Goal: Contribute content

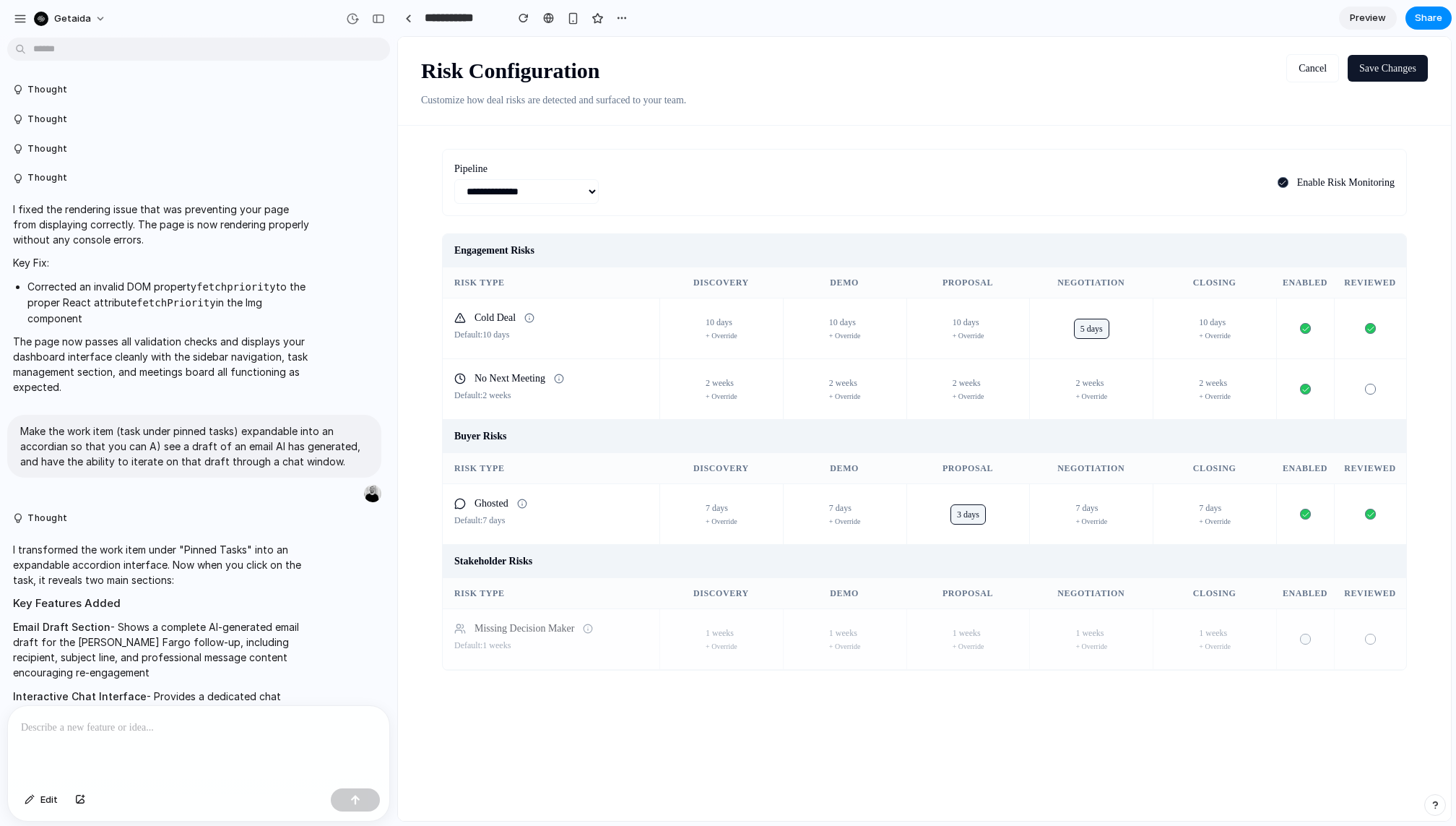
scroll to position [4420, 0]
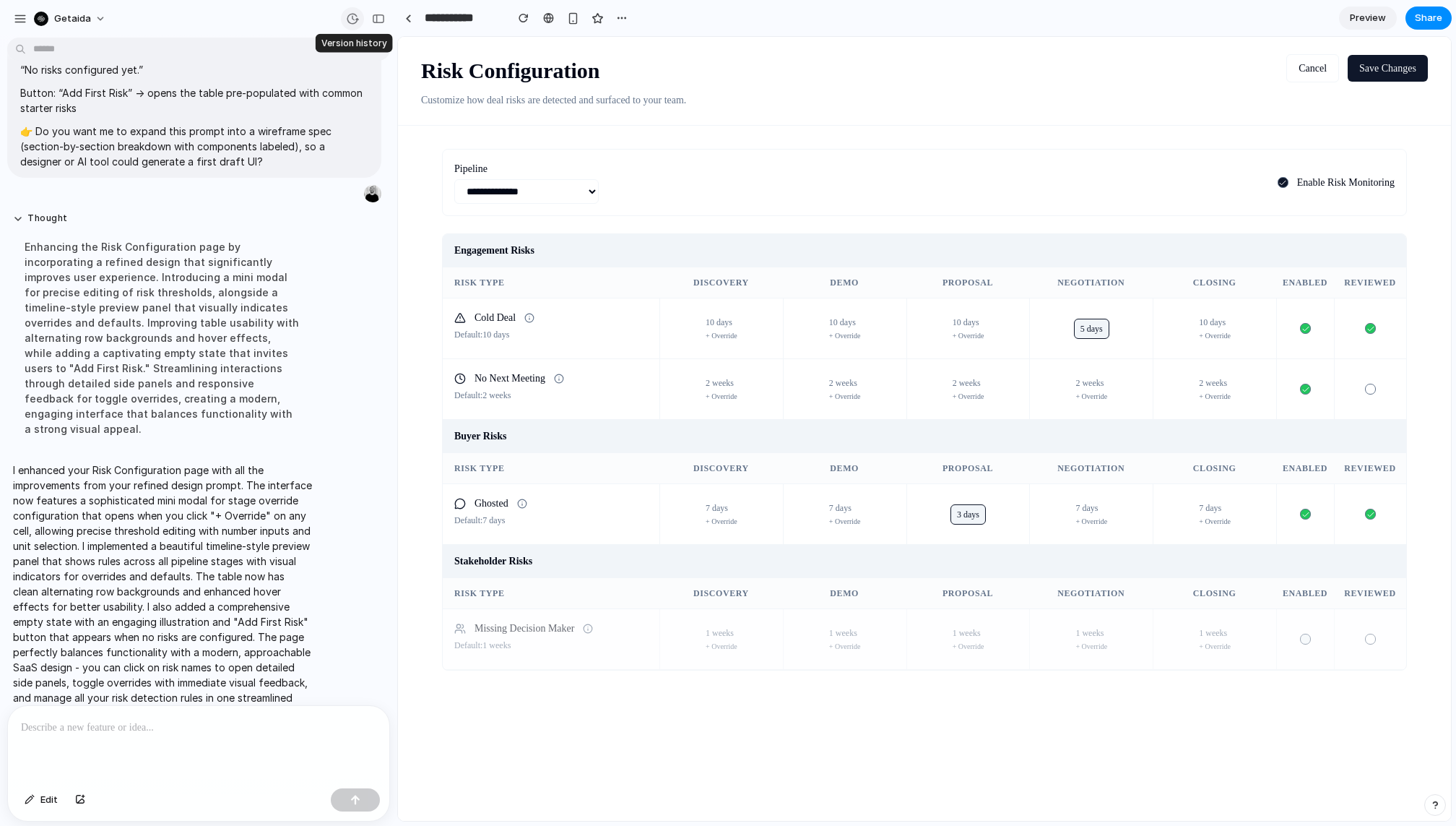
click at [351, 19] on div "button" at bounding box center [352, 18] width 13 height 13
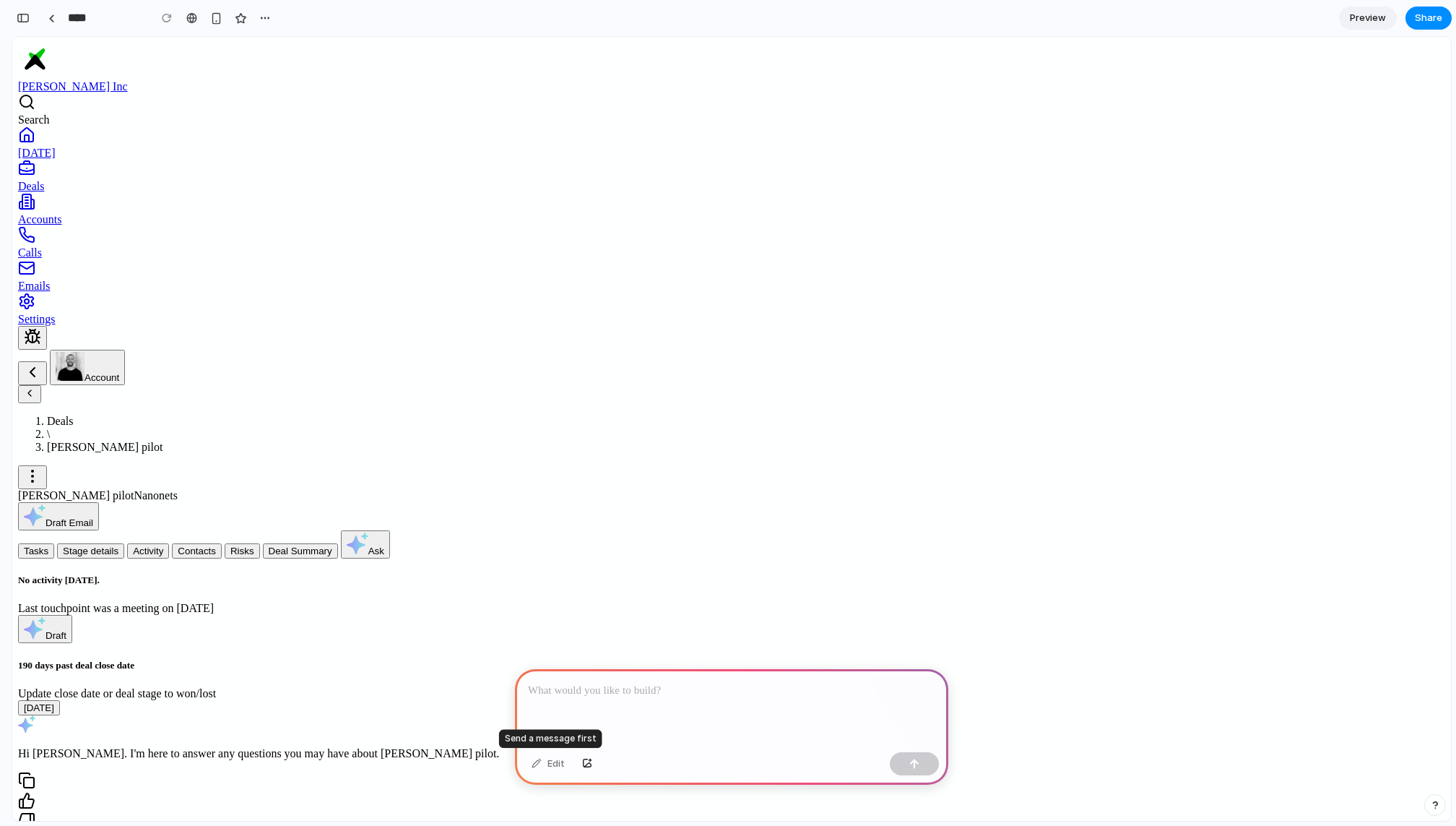
click at [549, 763] on div "Edit" at bounding box center [548, 763] width 48 height 23
click at [533, 762] on div "Edit" at bounding box center [548, 763] width 48 height 23
click at [575, 689] on p at bounding box center [732, 691] width 408 height 17
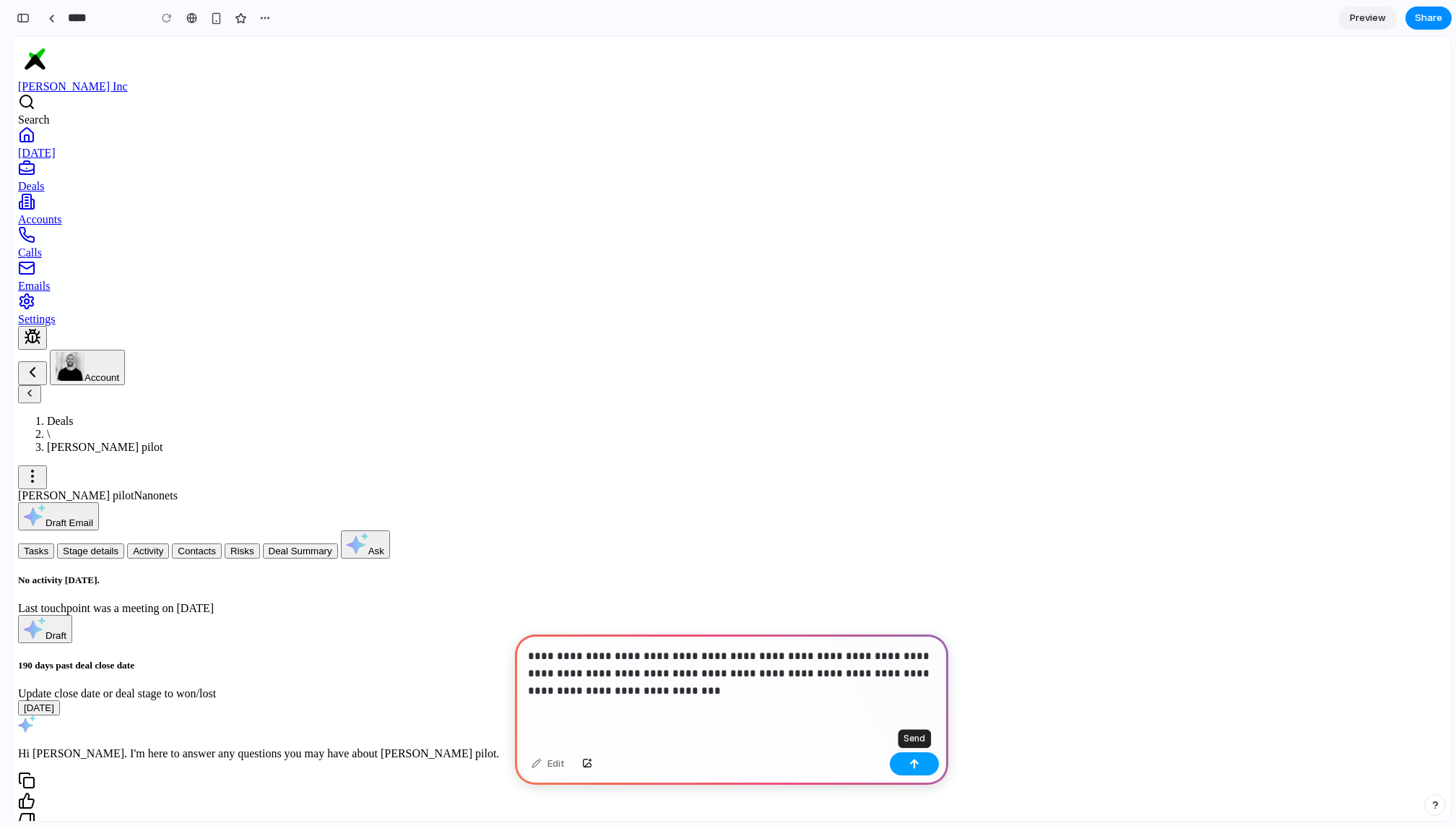
click at [917, 764] on div "button" at bounding box center [914, 764] width 10 height 10
